Goal: Task Accomplishment & Management: Manage account settings

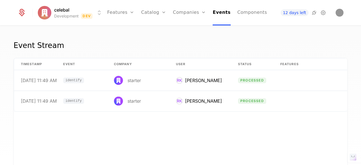
click at [324, 12] on icon at bounding box center [323, 12] width 7 height 7
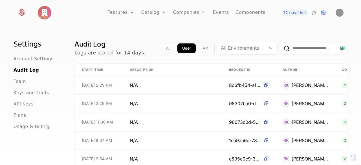
click at [18, 105] on span "API Keys" at bounding box center [24, 104] width 20 height 7
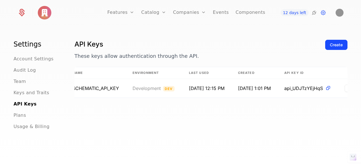
scroll to position [0, 26]
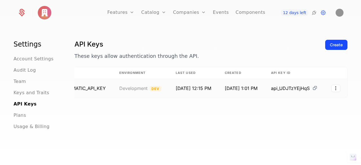
click at [312, 88] on icon at bounding box center [315, 88] width 6 height 6
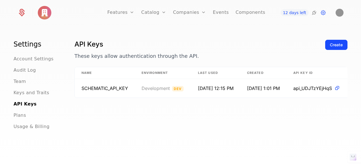
click at [194, 122] on div "API Keys These keys allow authentication through the API. Create Name Environme…" at bounding box center [210, 104] width 273 height 128
